Goal: Information Seeking & Learning: Learn about a topic

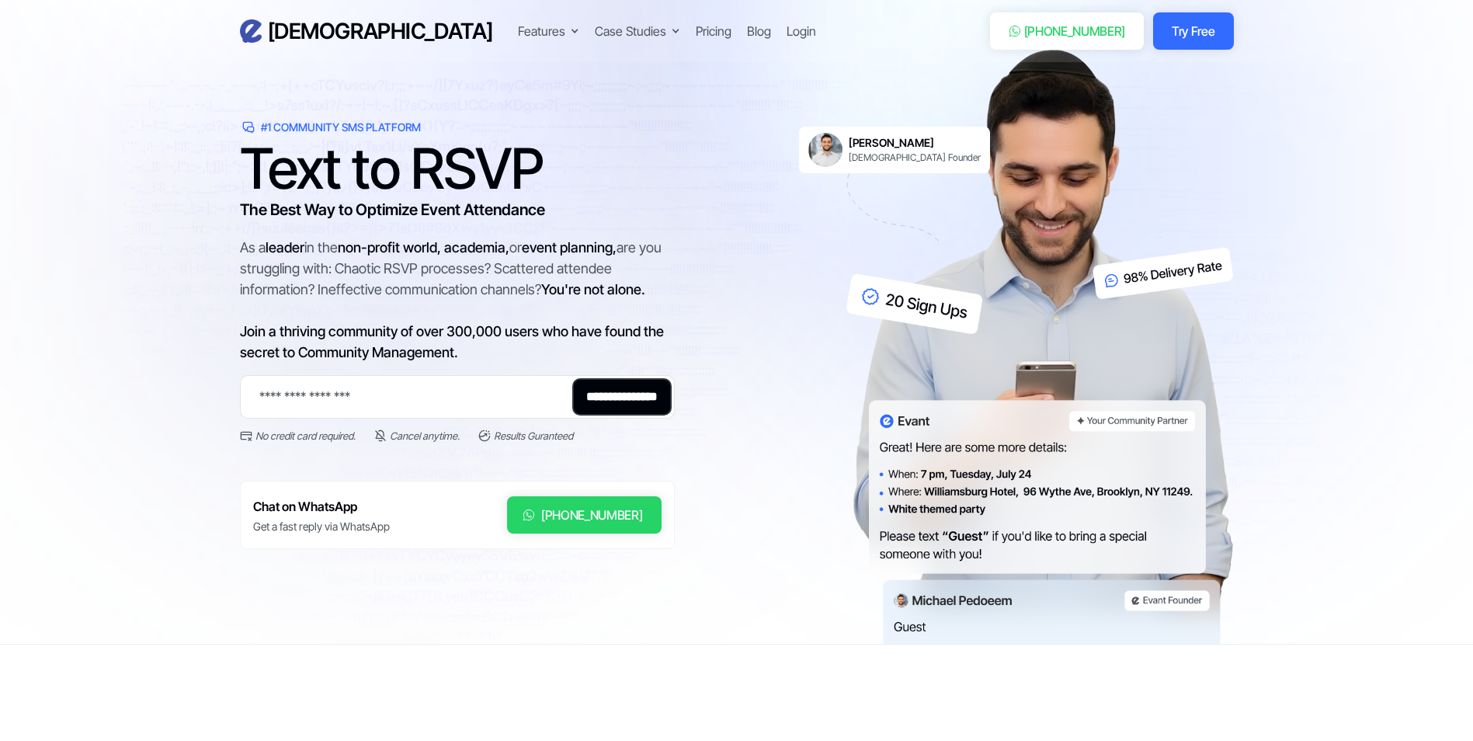
scroll to position [78, 0]
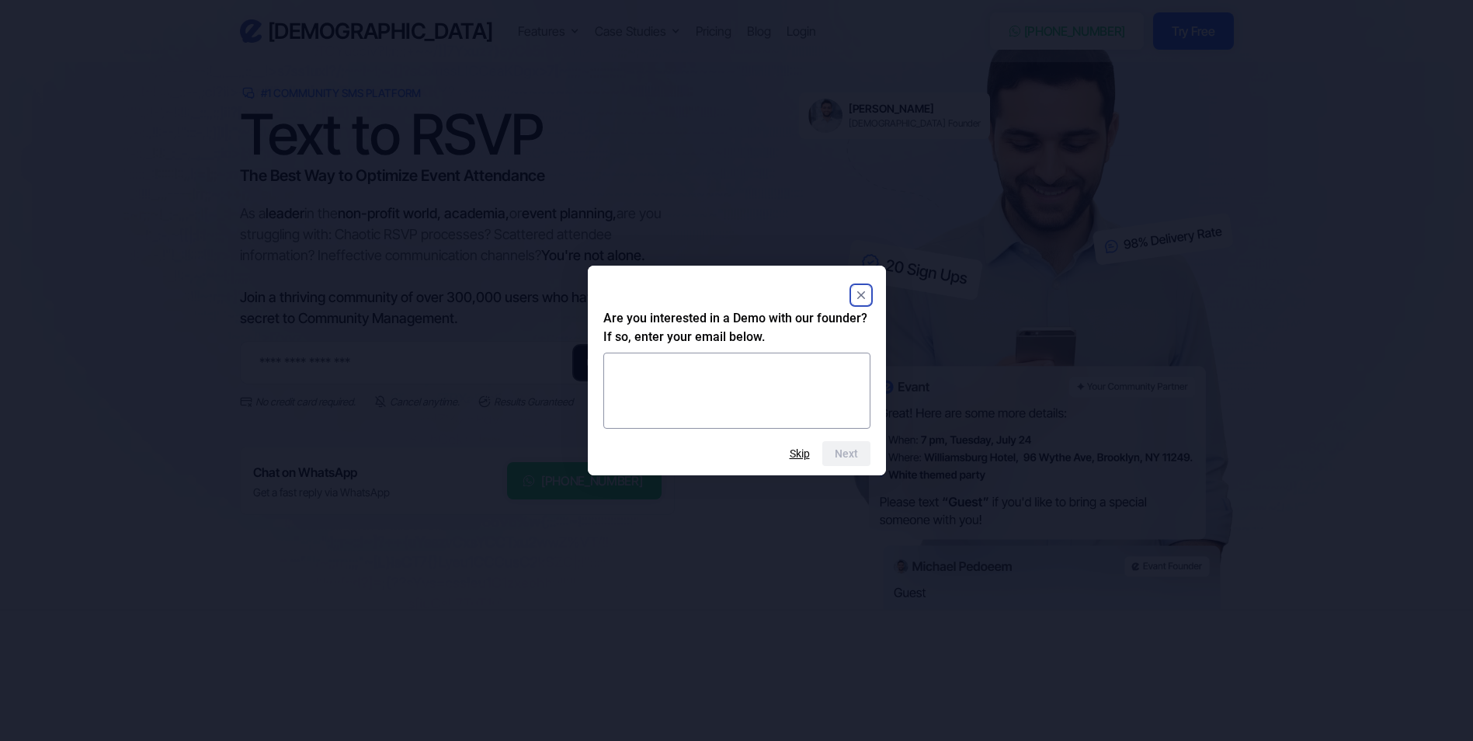
click at [861, 290] on rect "Close" at bounding box center [861, 295] width 19 height 19
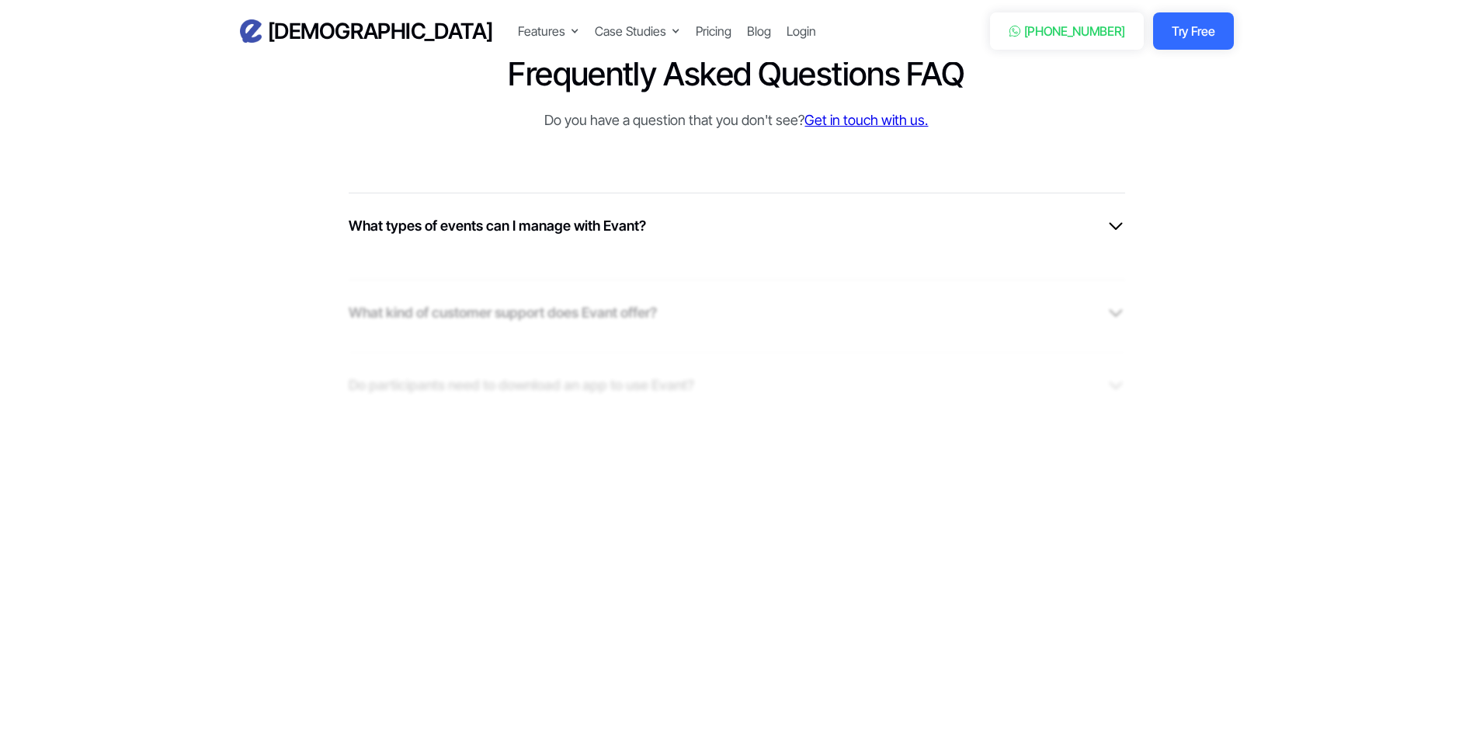
scroll to position [3959, 0]
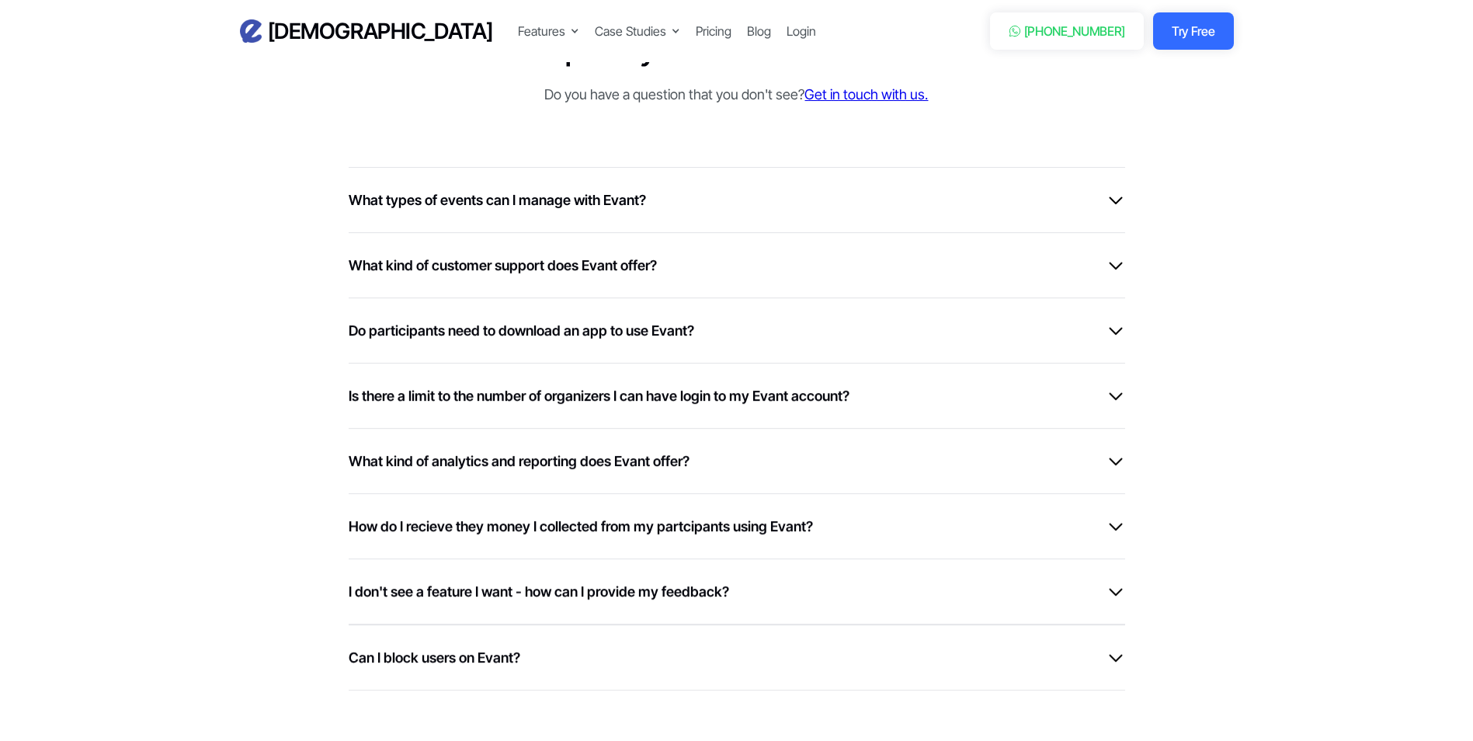
click at [905, 211] on div "What types of events can I manage with Evant? With Evant, you can manage a wide…" at bounding box center [737, 199] width 776 height 65
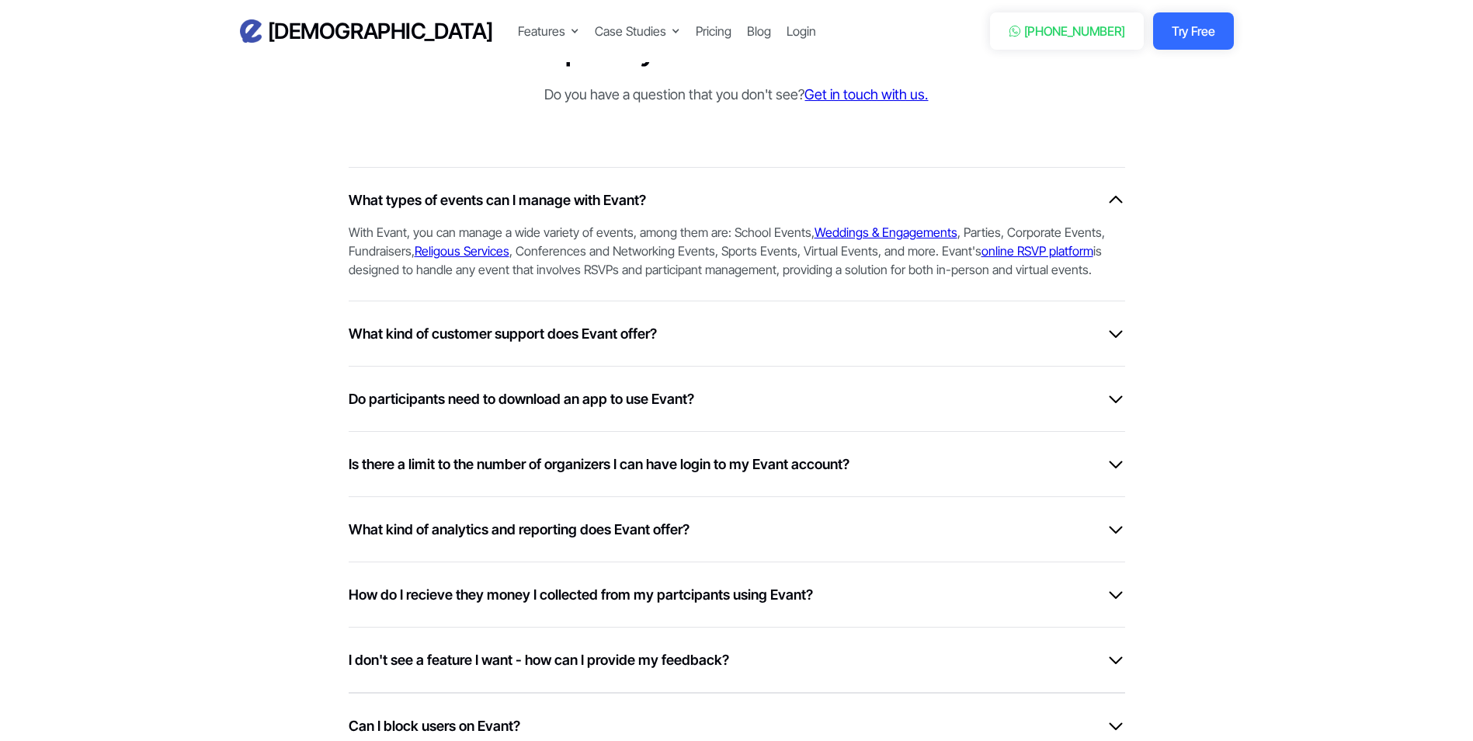
click at [861, 314] on div "What kind of customer support does Evant offer? When users sign-up to our platf…" at bounding box center [737, 332] width 776 height 65
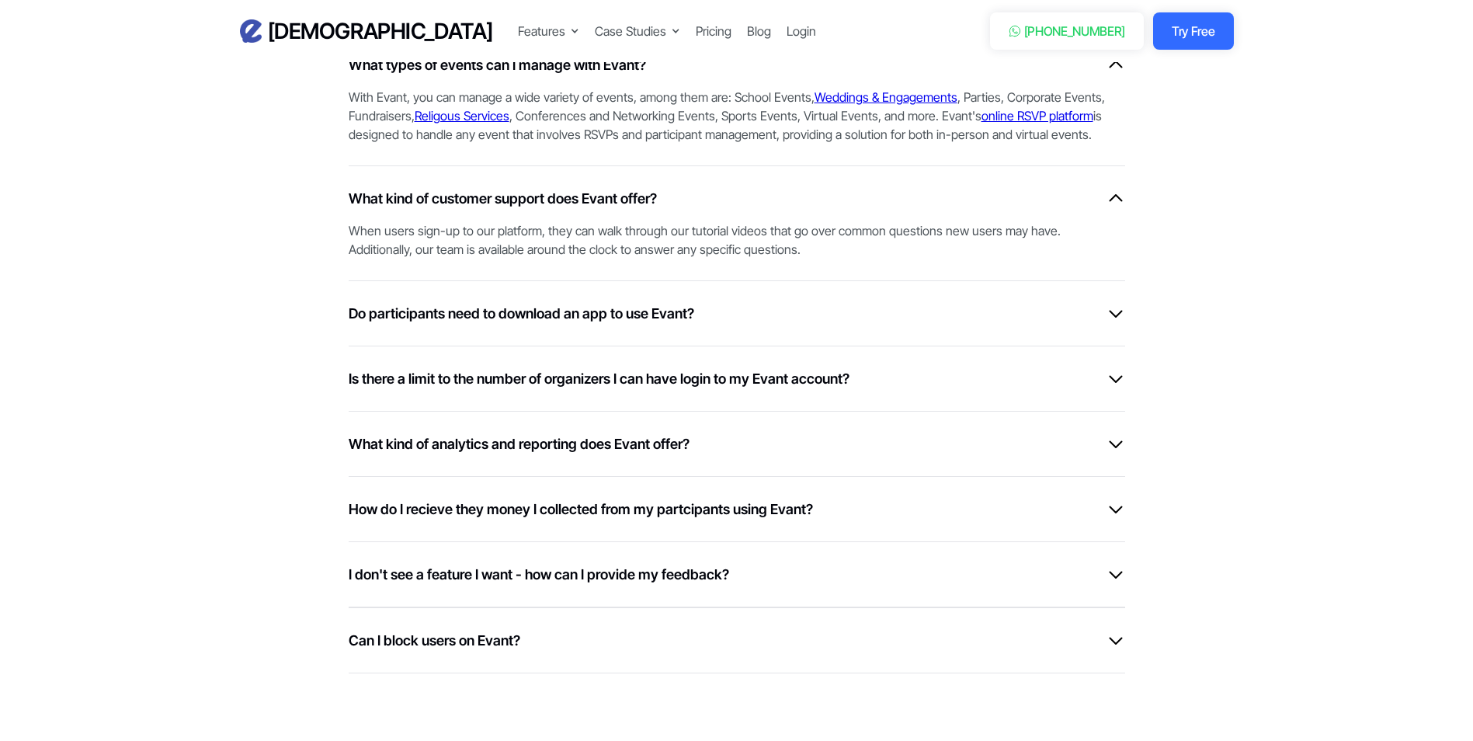
scroll to position [4114, 0]
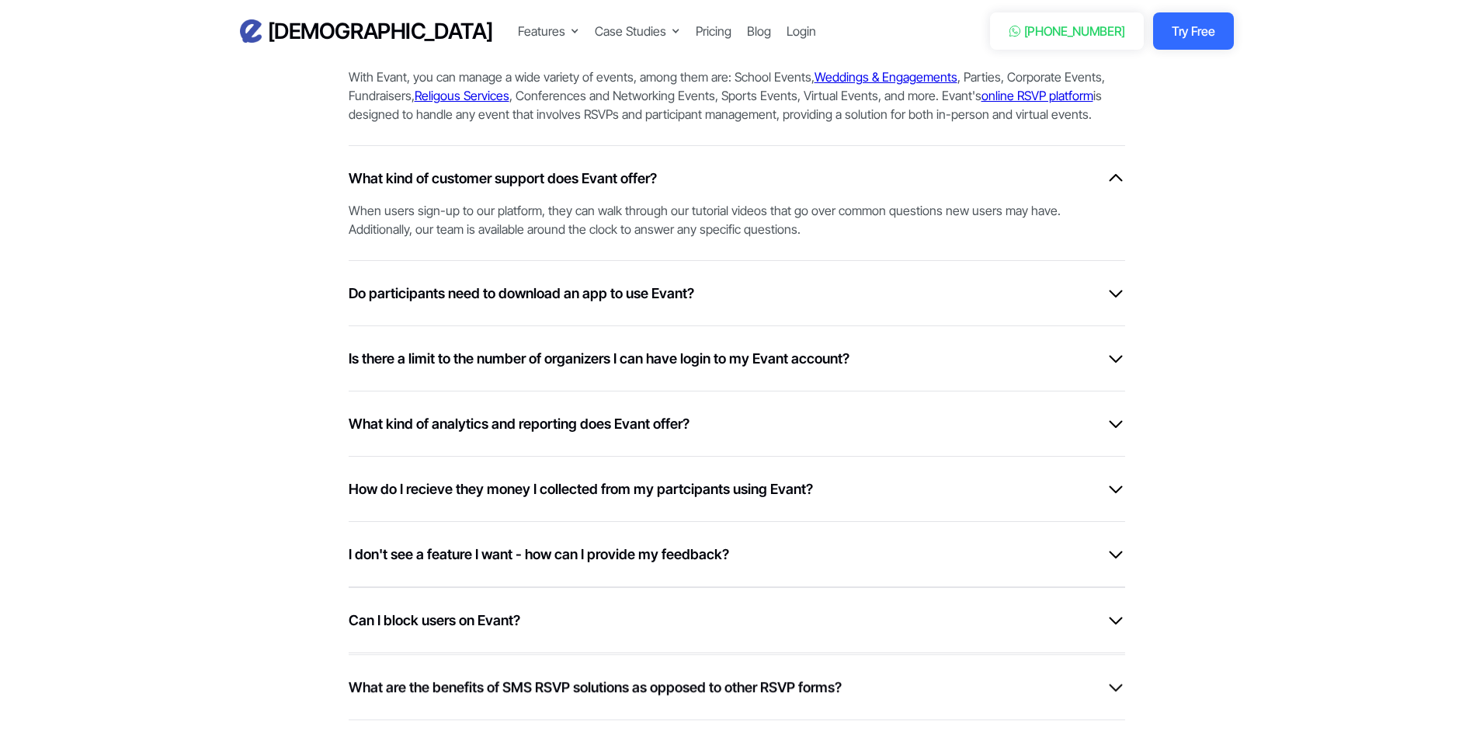
click at [887, 302] on div "Do participants need to download an app to use Evant?" at bounding box center [737, 293] width 776 height 21
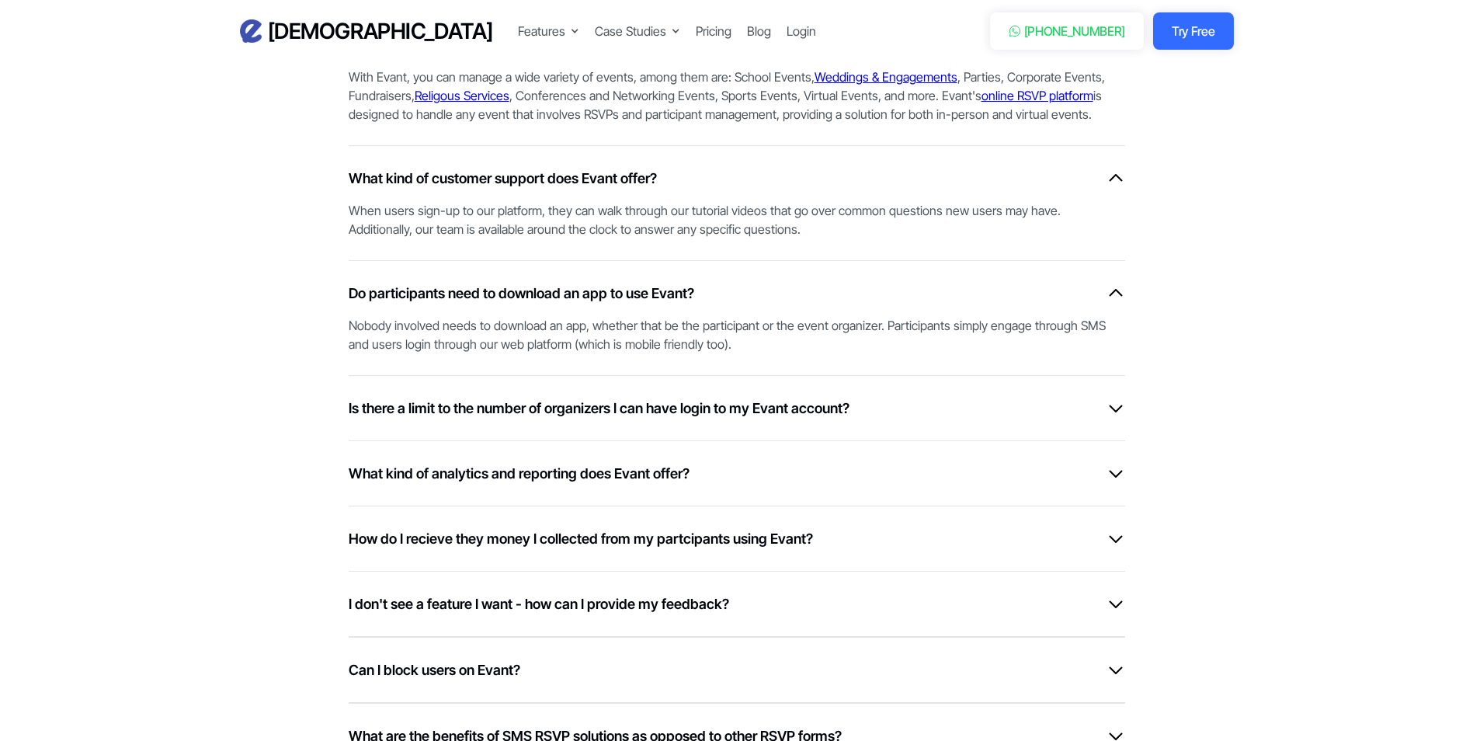
click at [880, 405] on div "Is there a limit to the number of organizers I can have login to my Evant accou…" at bounding box center [737, 407] width 776 height 21
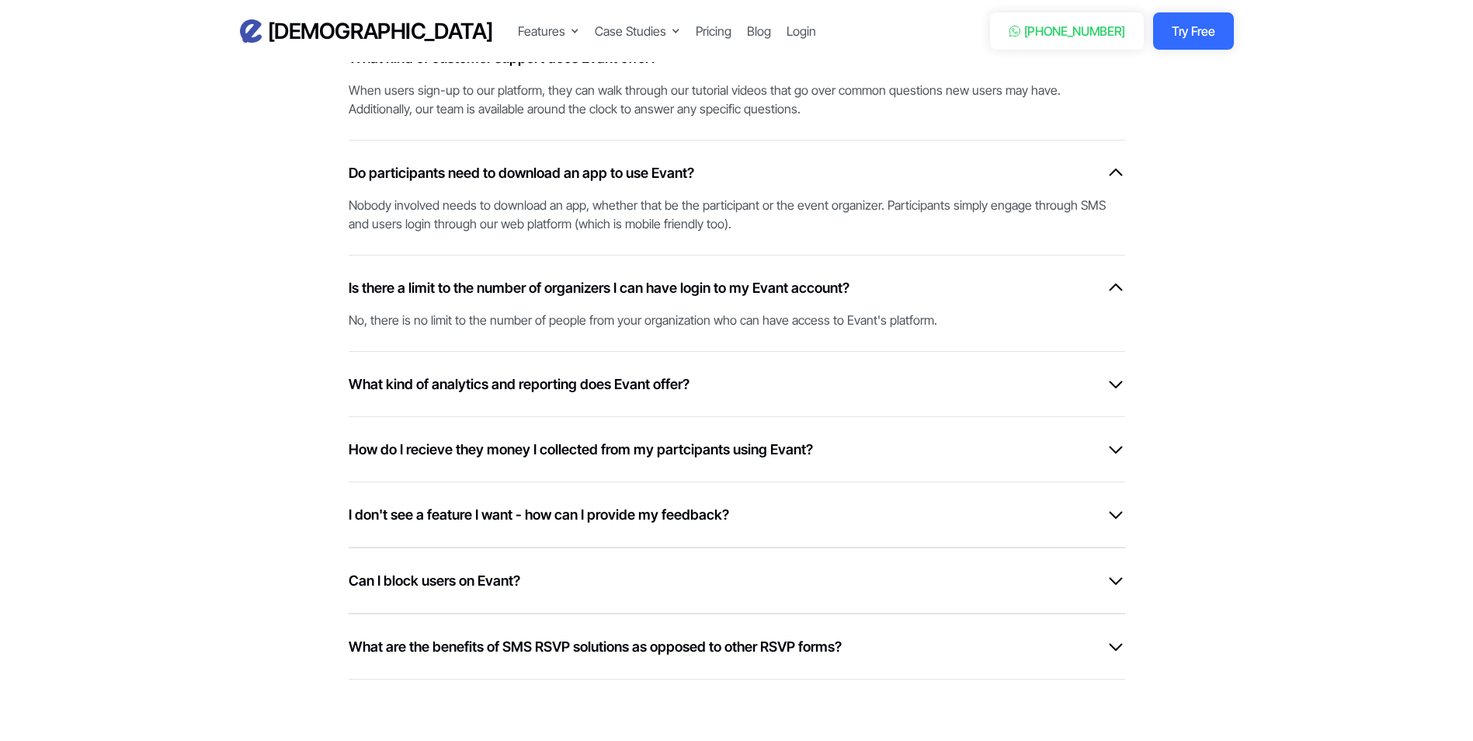
scroll to position [4270, 0]
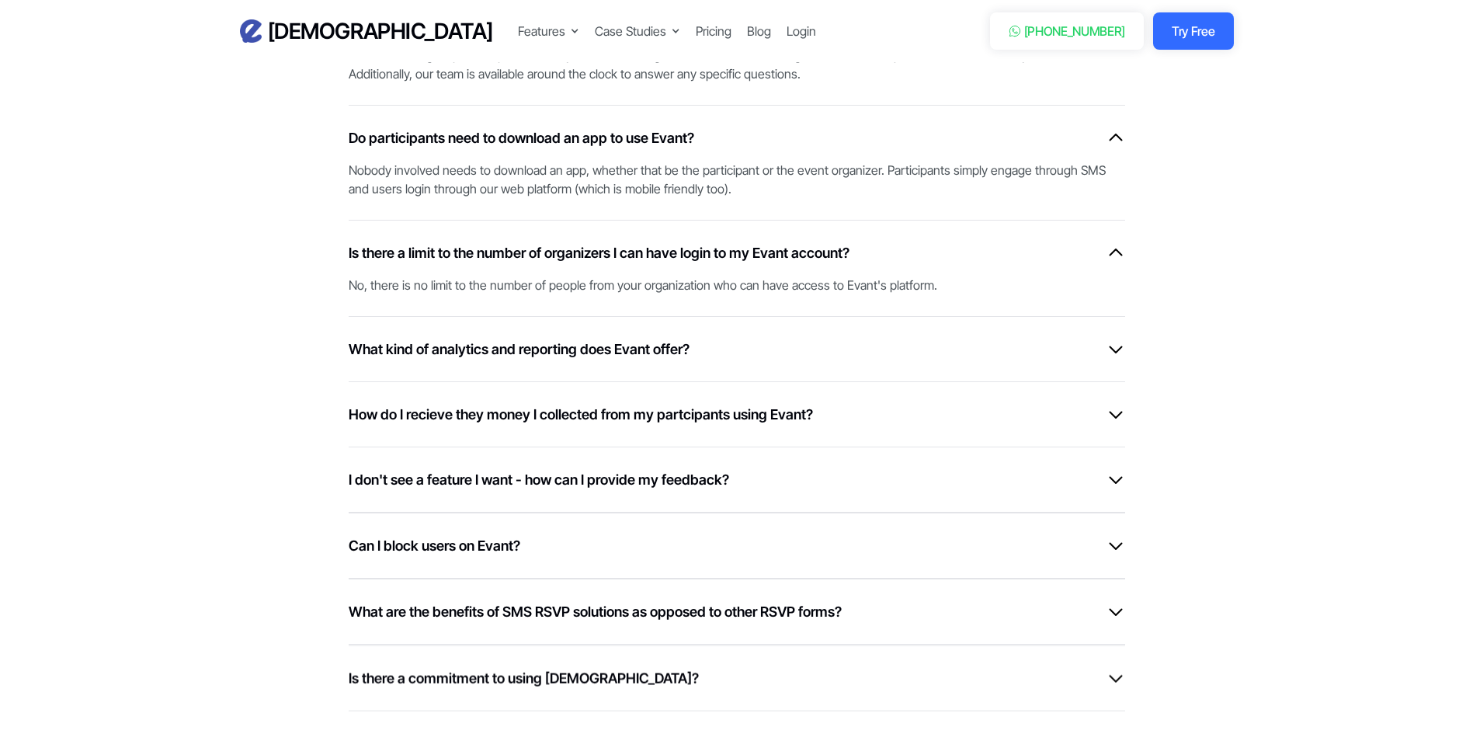
click at [880, 343] on div "What kind of analytics and reporting does Evant offer?" at bounding box center [737, 348] width 776 height 21
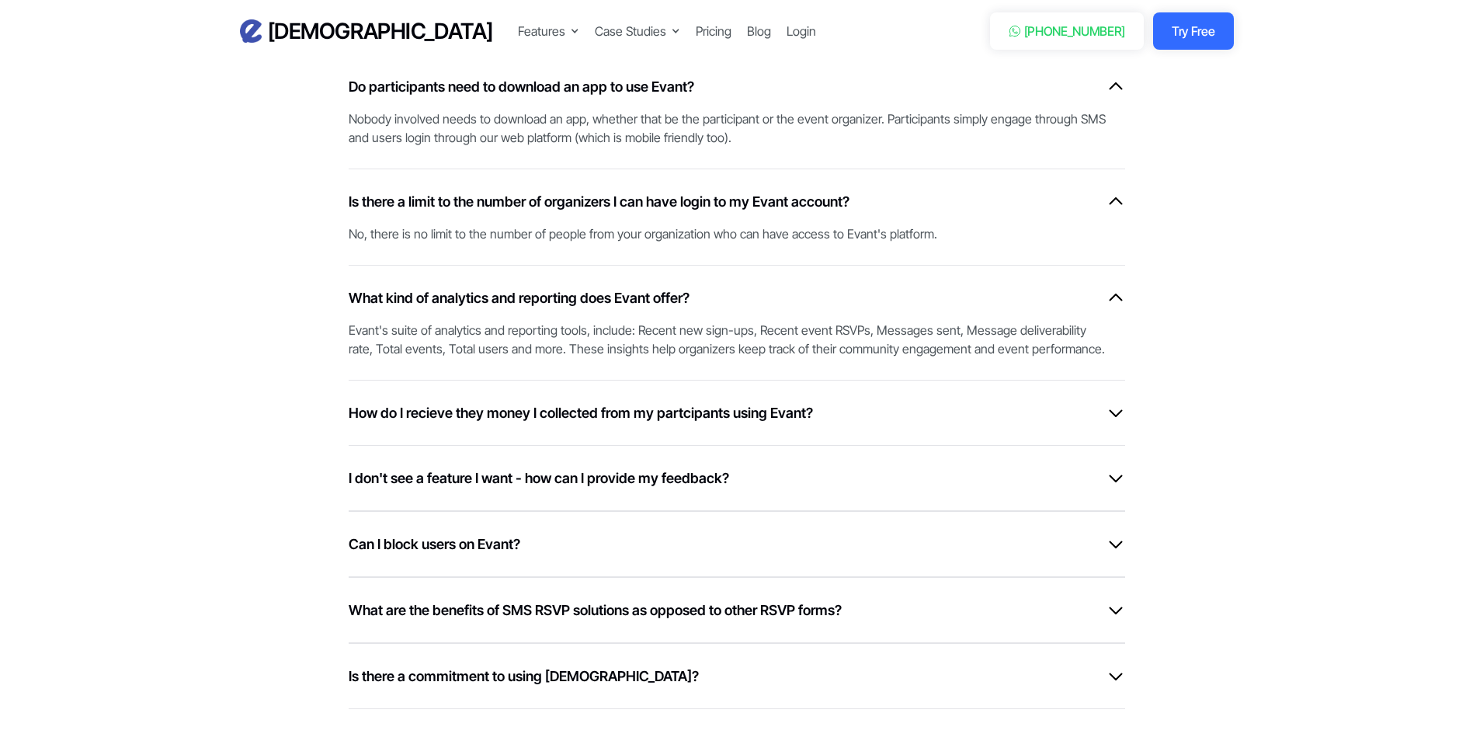
scroll to position [4347, 0]
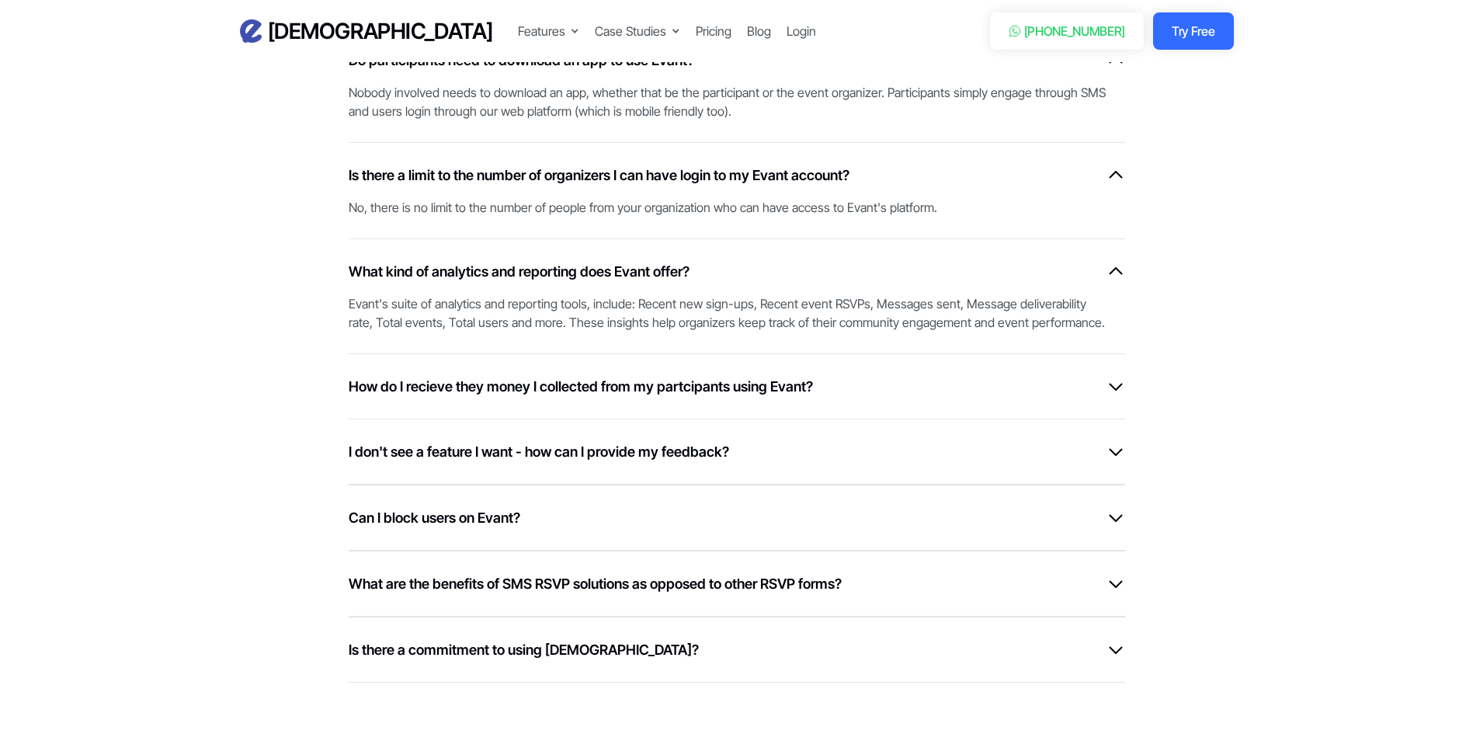
click at [852, 358] on div "How do I recieve they money I collected from my partcipants using Evant? Our in…" at bounding box center [737, 385] width 776 height 65
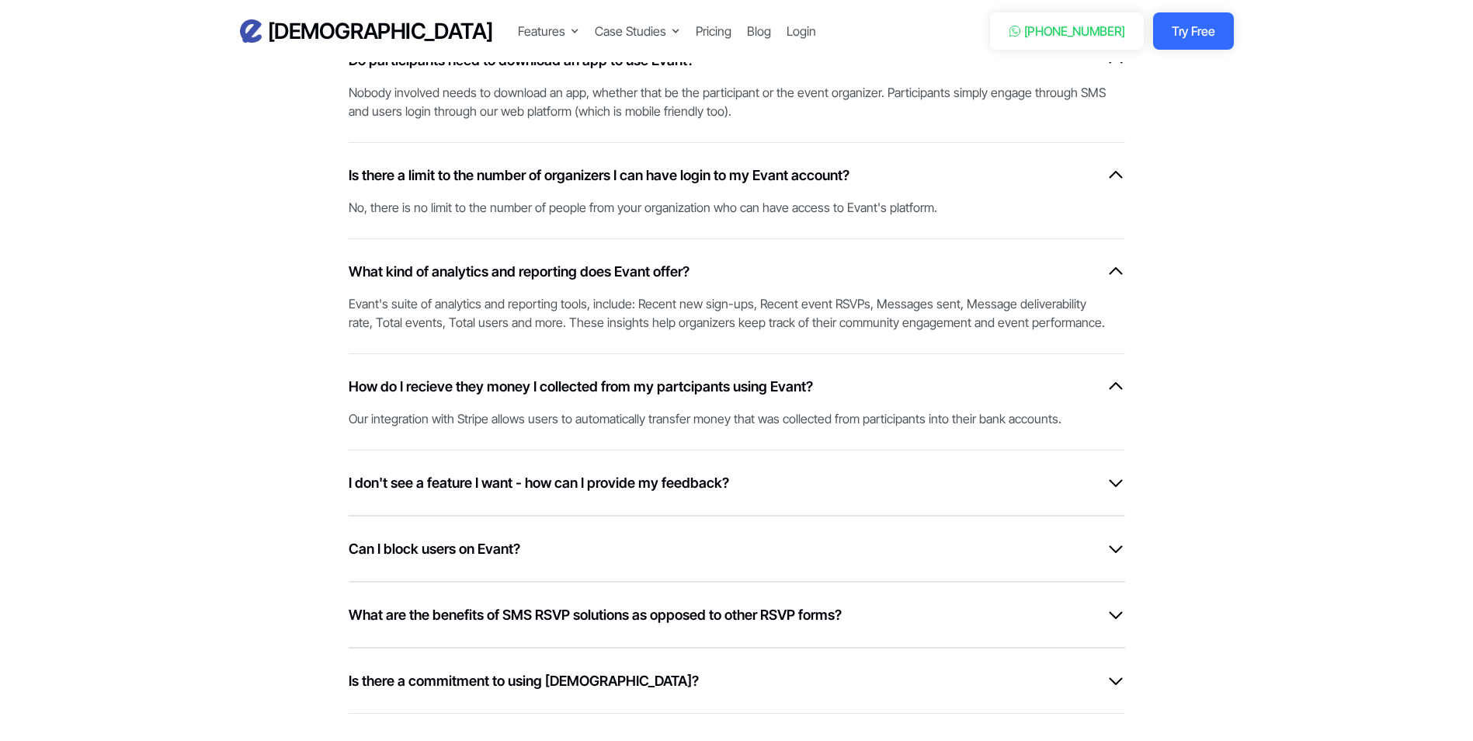
scroll to position [4425, 0]
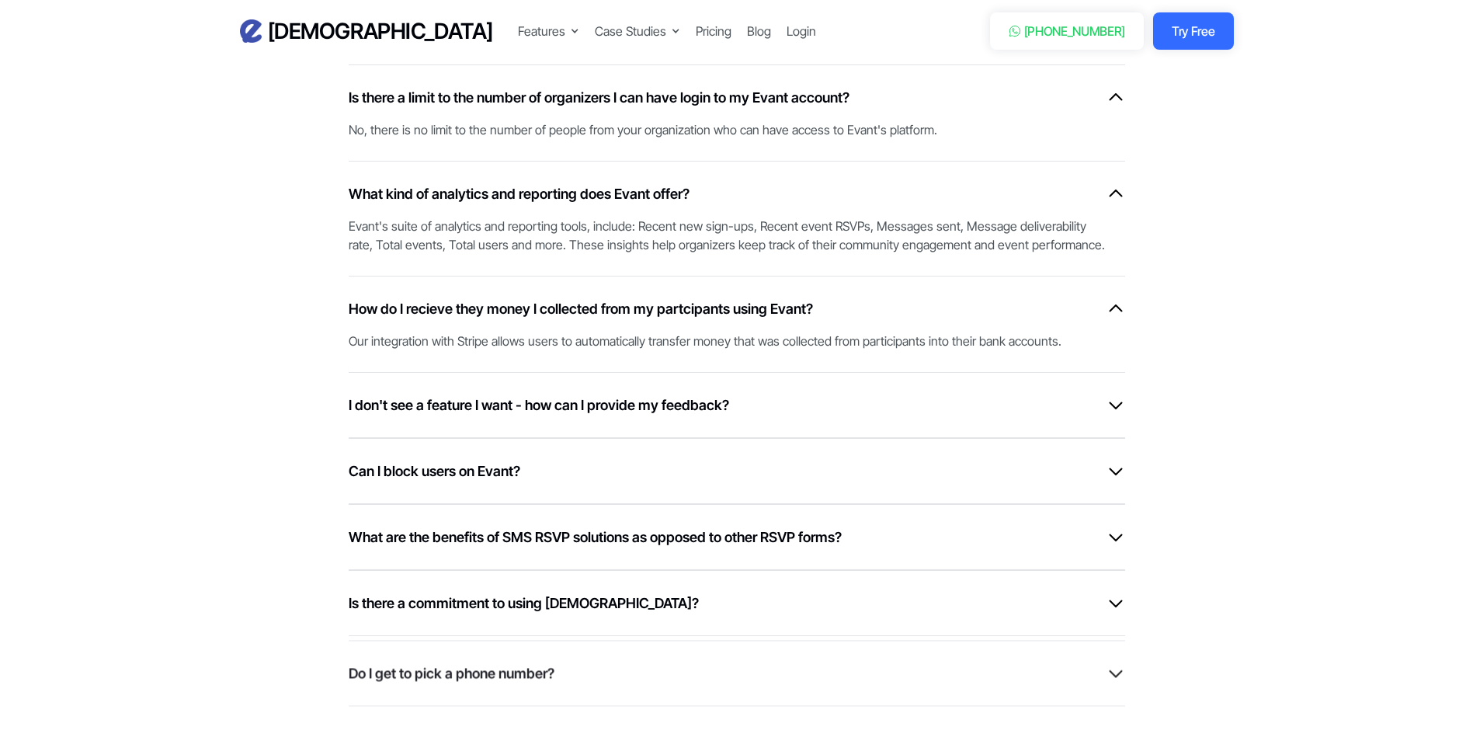
click at [838, 393] on div "I don't see a feature I want - how can I provide my feedback? At Evant we love …" at bounding box center [737, 405] width 776 height 66
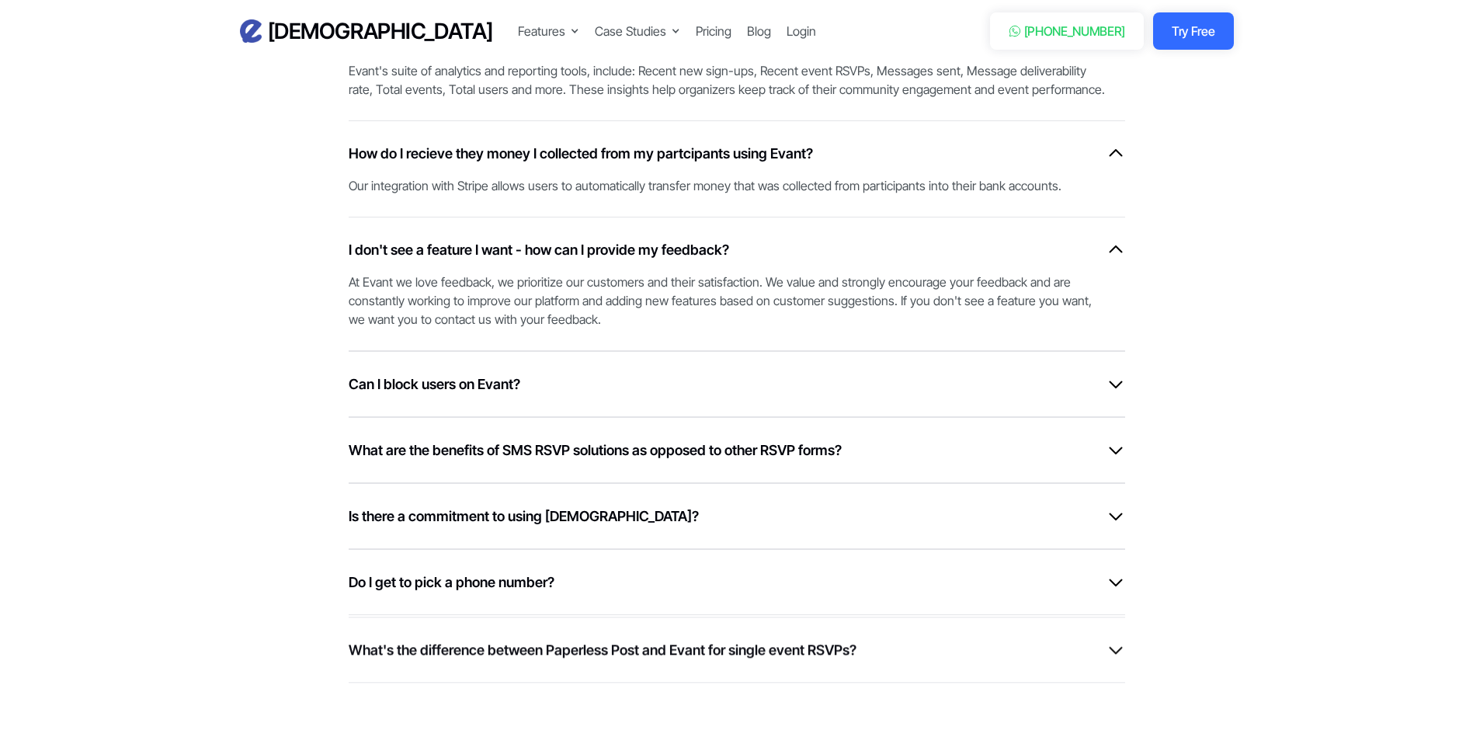
click at [845, 385] on div "Can I block users on Evant?" at bounding box center [737, 383] width 776 height 21
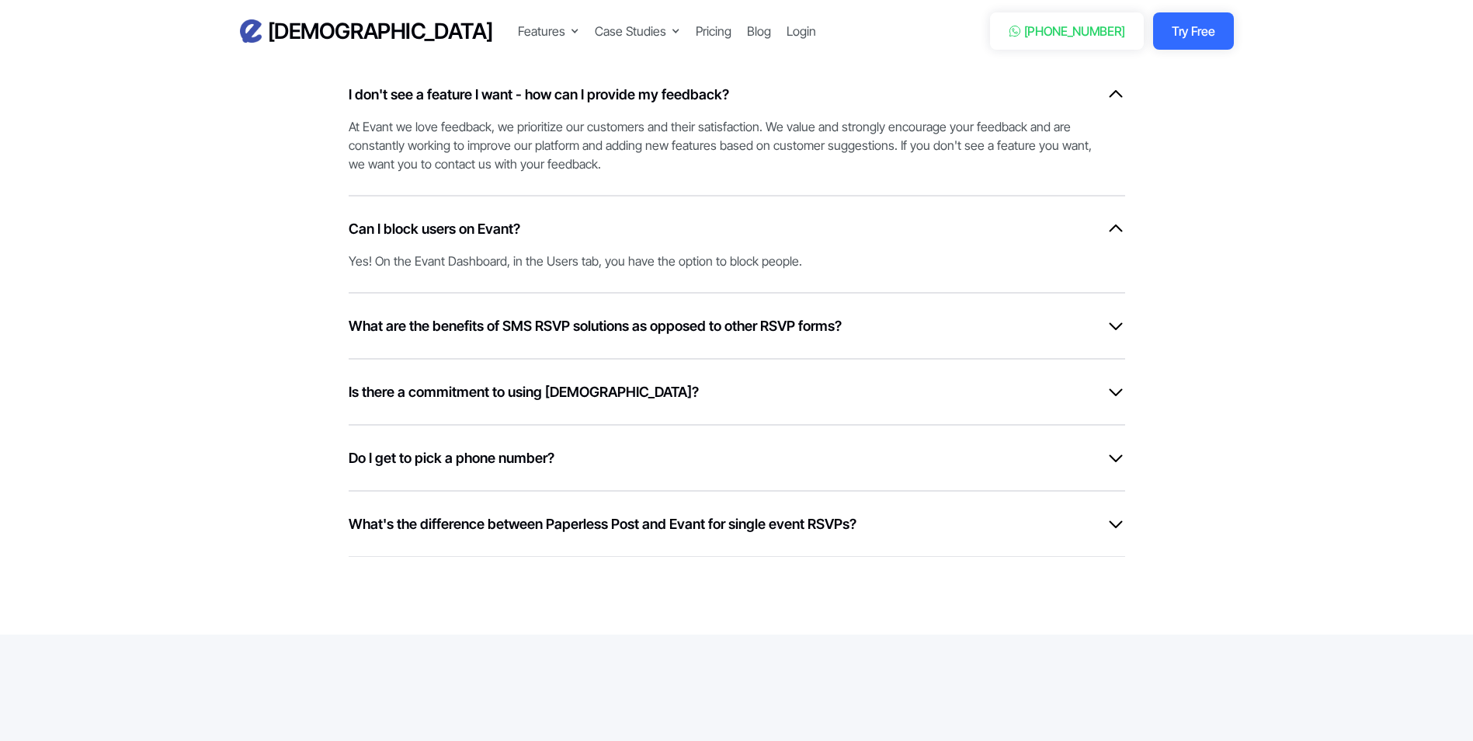
scroll to position [4813, 0]
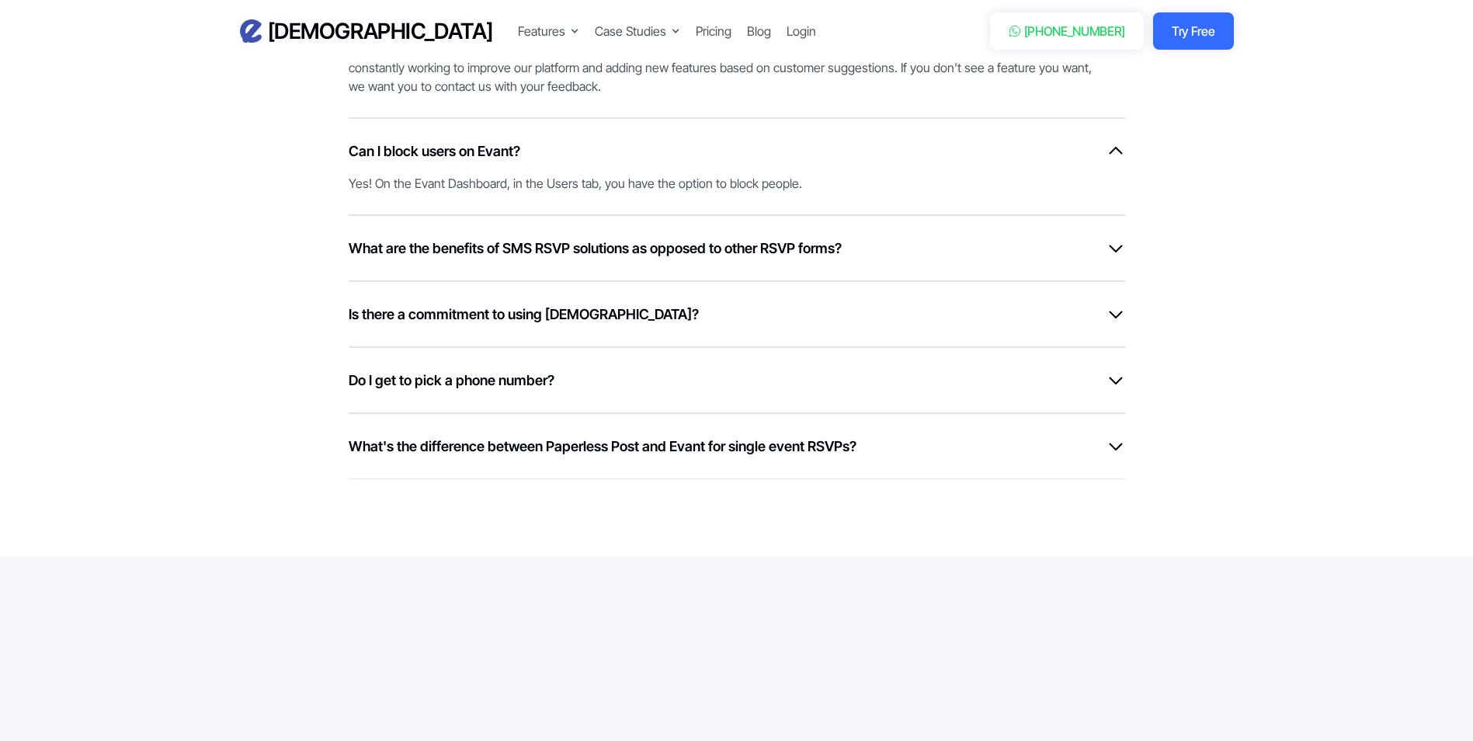
click at [855, 314] on div "Is there a commitment to using [DEMOGRAPHIC_DATA]?" at bounding box center [737, 314] width 776 height 21
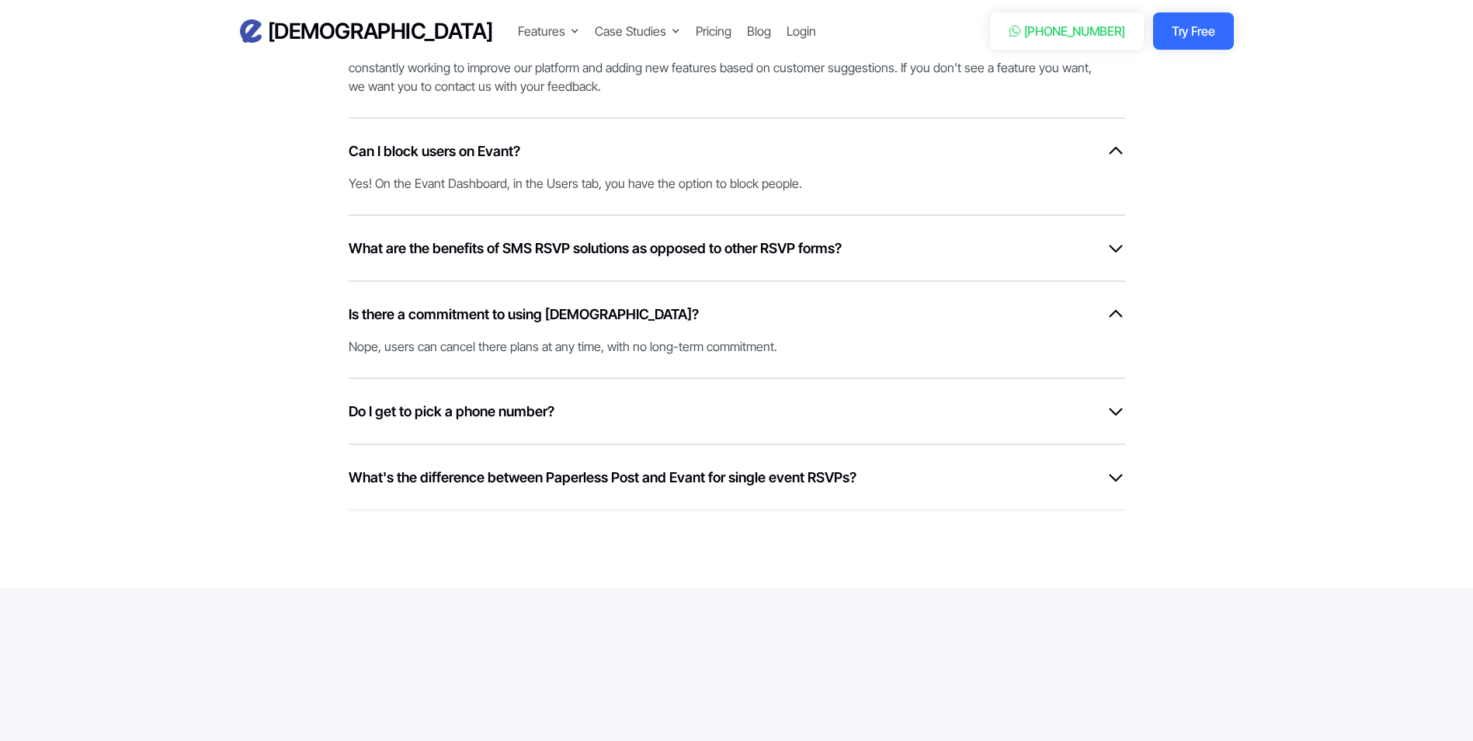
click at [762, 409] on div "Do I get to pick a phone number?" at bounding box center [737, 411] width 776 height 21
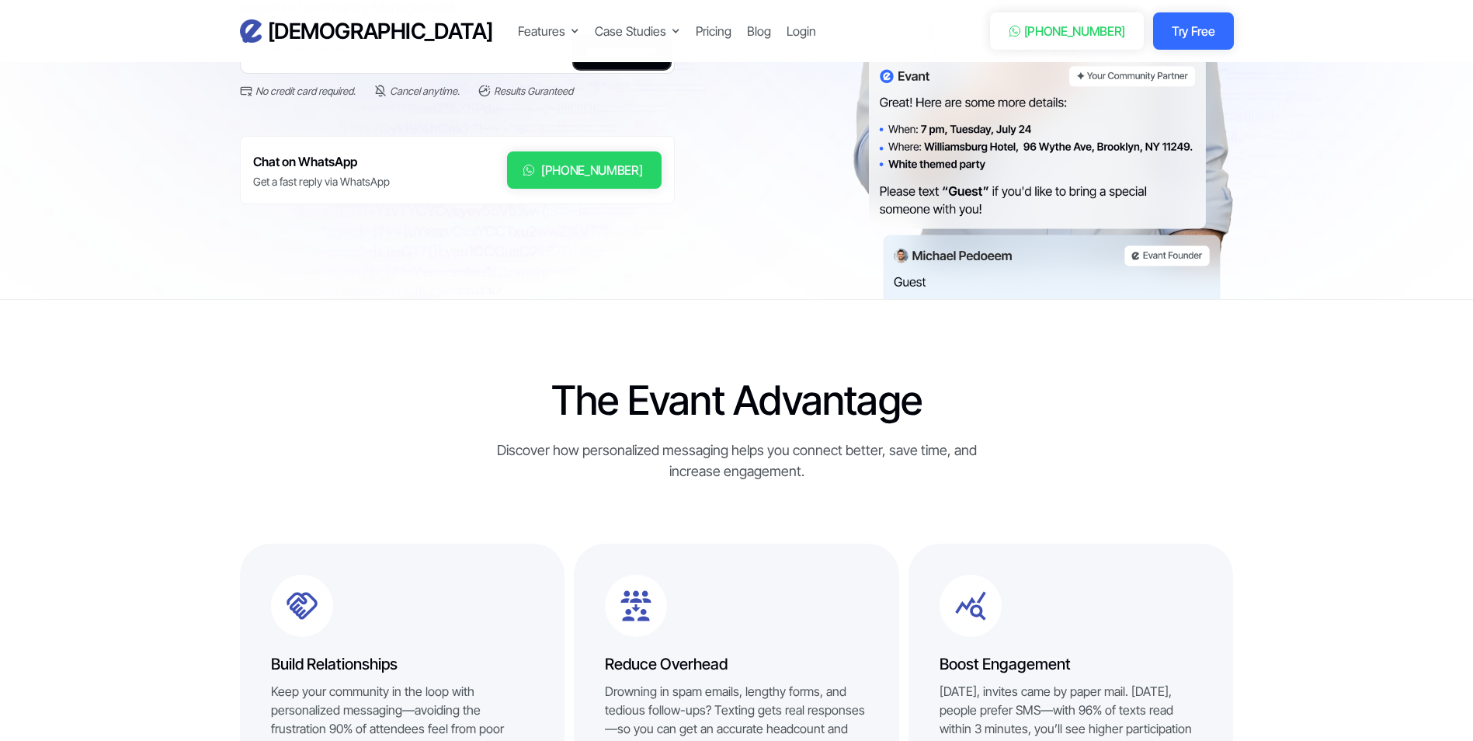
scroll to position [0, 0]
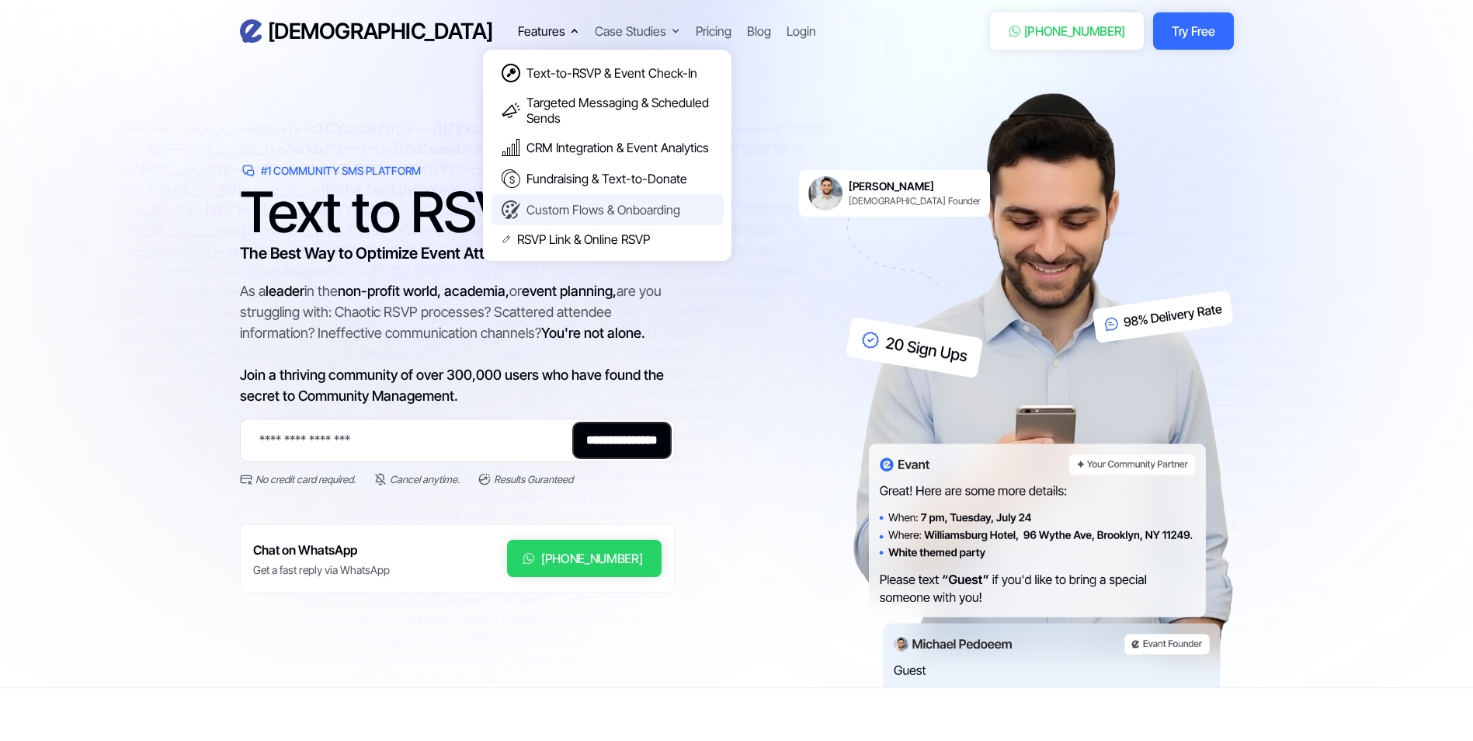
click at [526, 206] on div "Custom Flows & Onboarding" at bounding box center [603, 210] width 154 height 16
